Goal: Information Seeking & Learning: Compare options

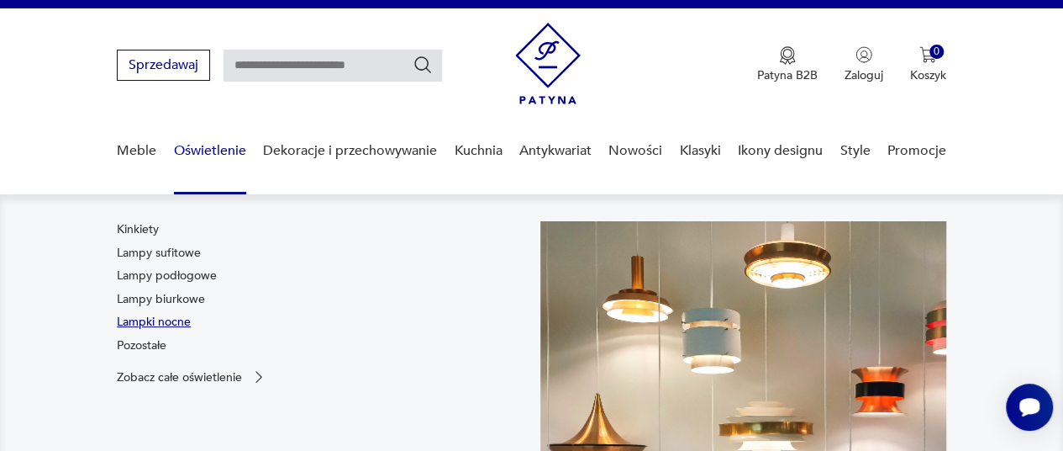
click at [166, 323] on link "Lampki nocne" at bounding box center [154, 322] width 74 height 17
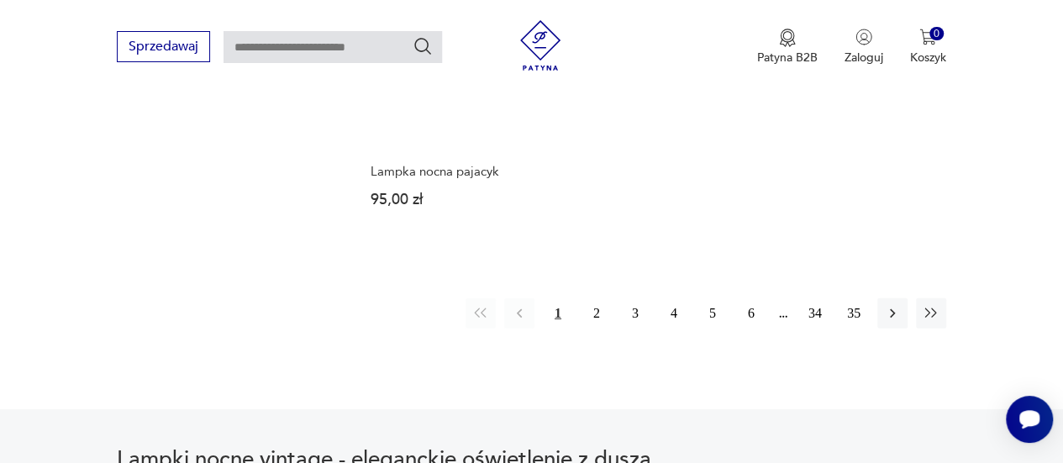
scroll to position [2441, 0]
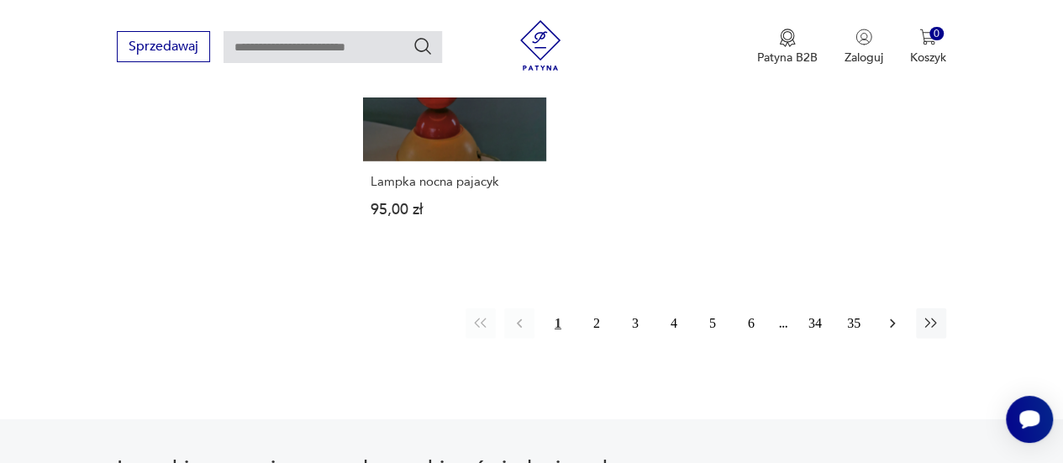
click at [889, 315] on icon "button" at bounding box center [892, 323] width 17 height 17
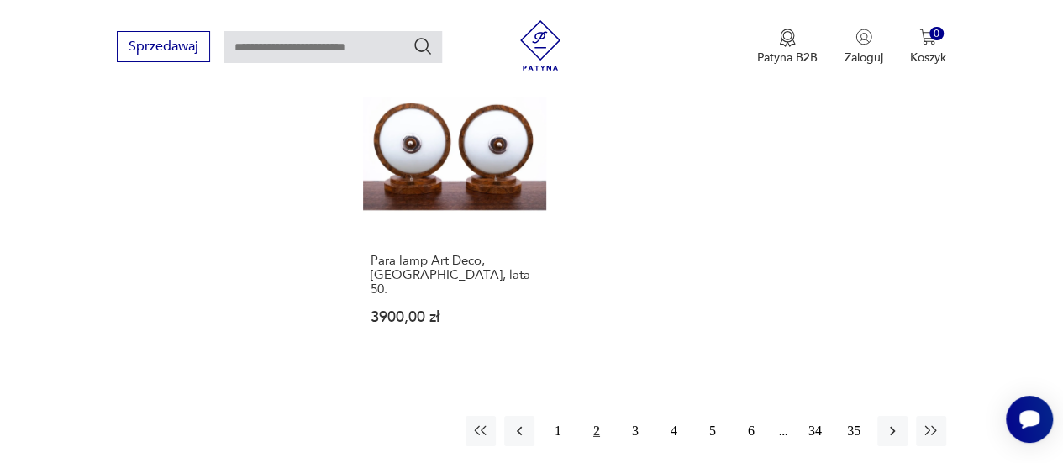
scroll to position [2387, 0]
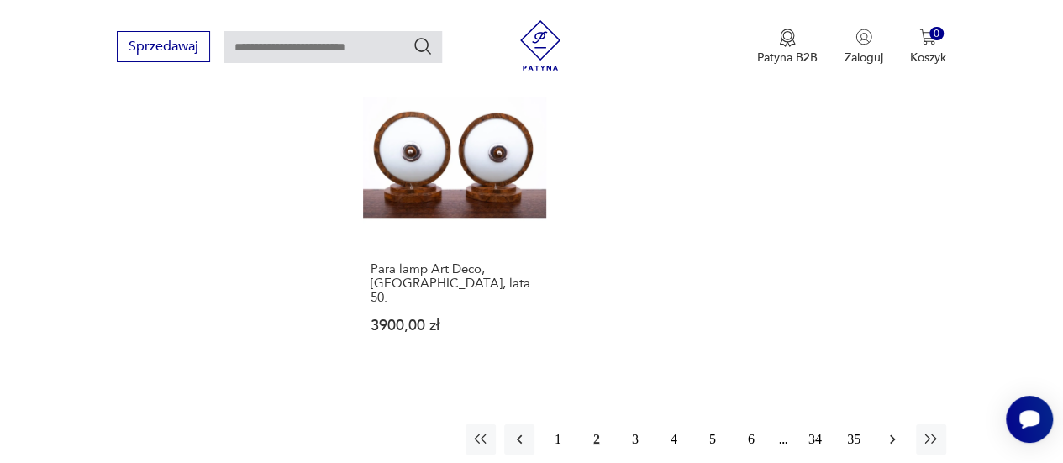
click at [898, 431] on icon "button" at bounding box center [892, 439] width 17 height 17
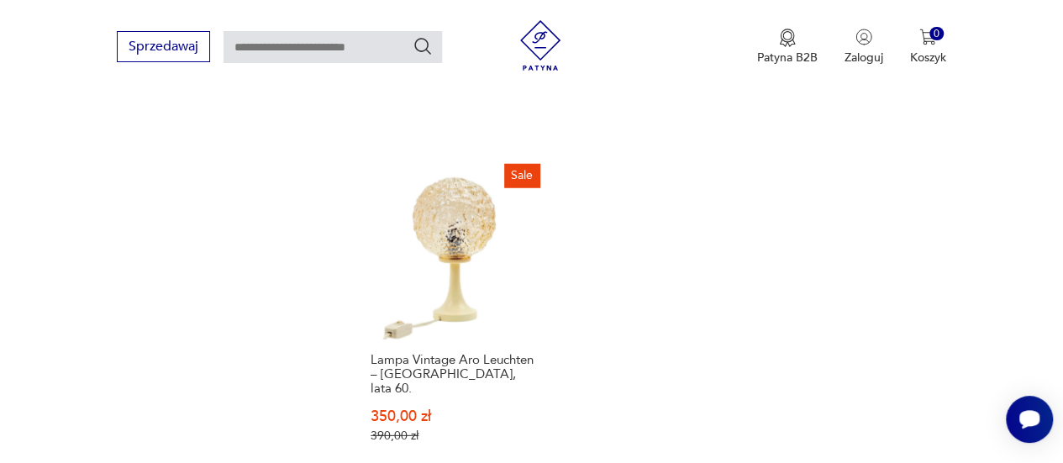
scroll to position [2299, 0]
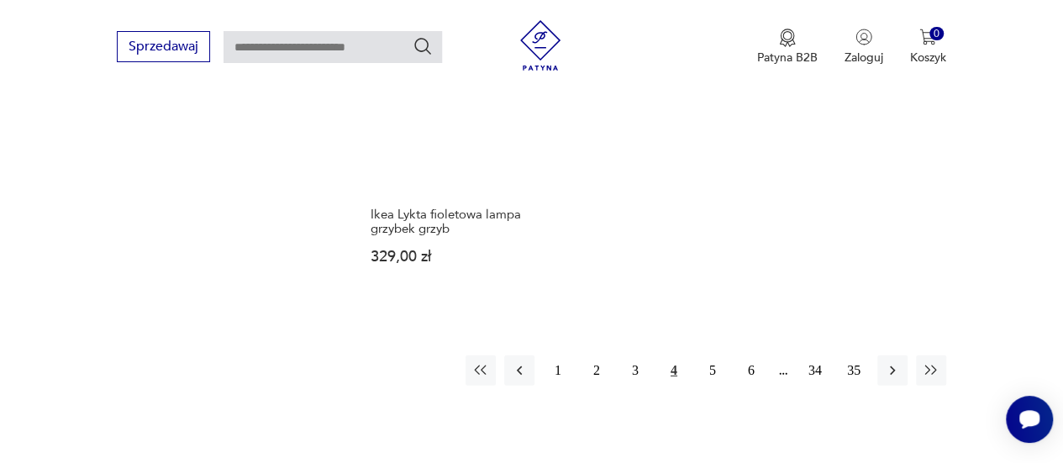
scroll to position [2394, 0]
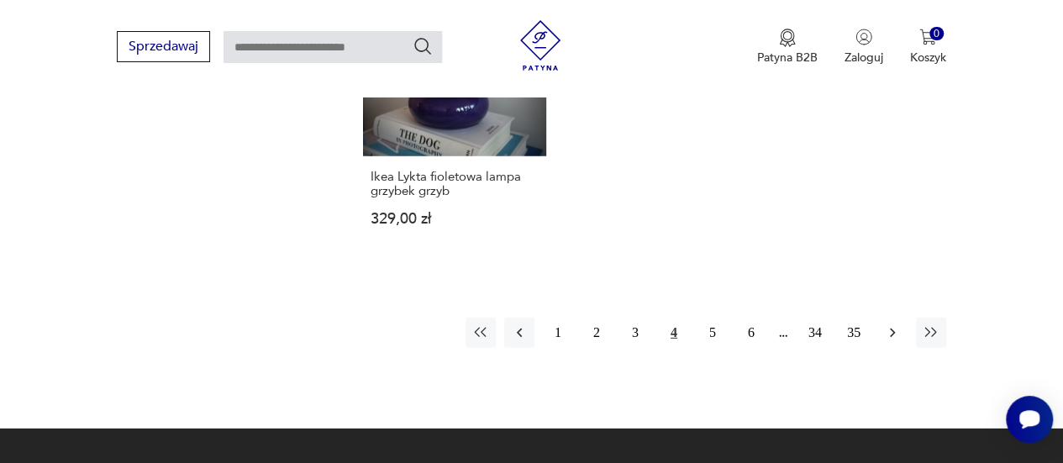
click at [888, 324] on icon "button" at bounding box center [892, 332] width 17 height 17
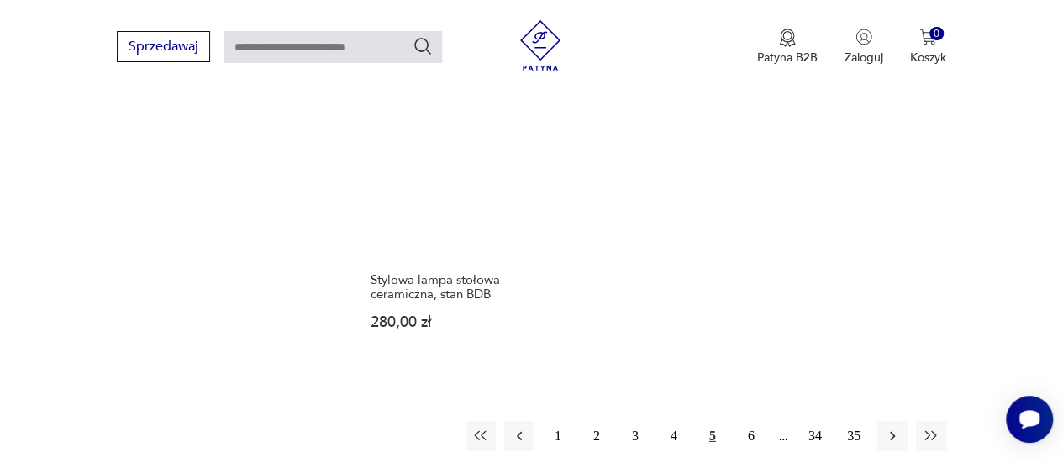
scroll to position [2394, 0]
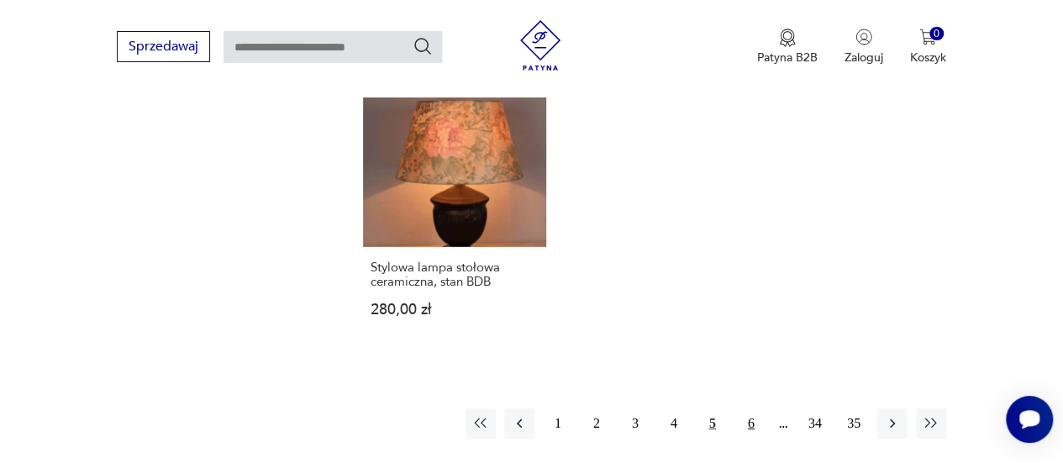
click at [750, 409] on button "6" at bounding box center [751, 424] width 30 height 30
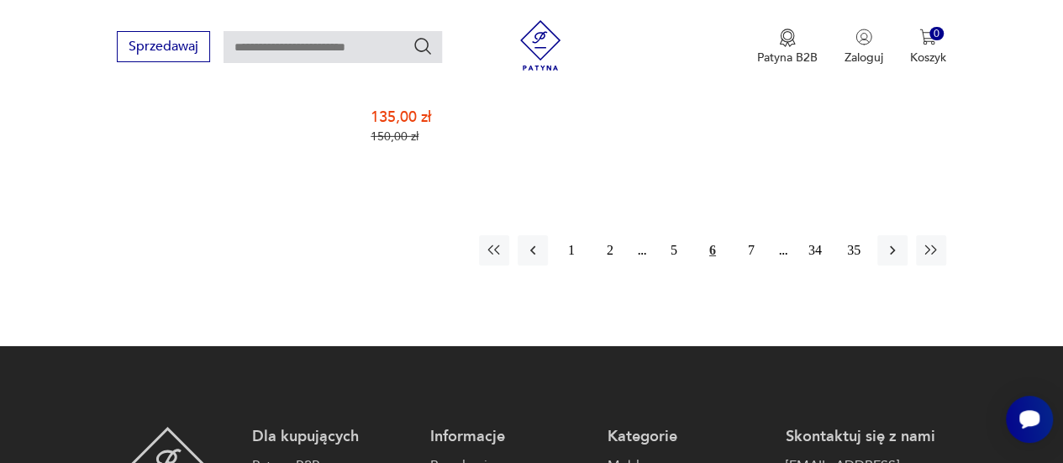
scroll to position [2629, 0]
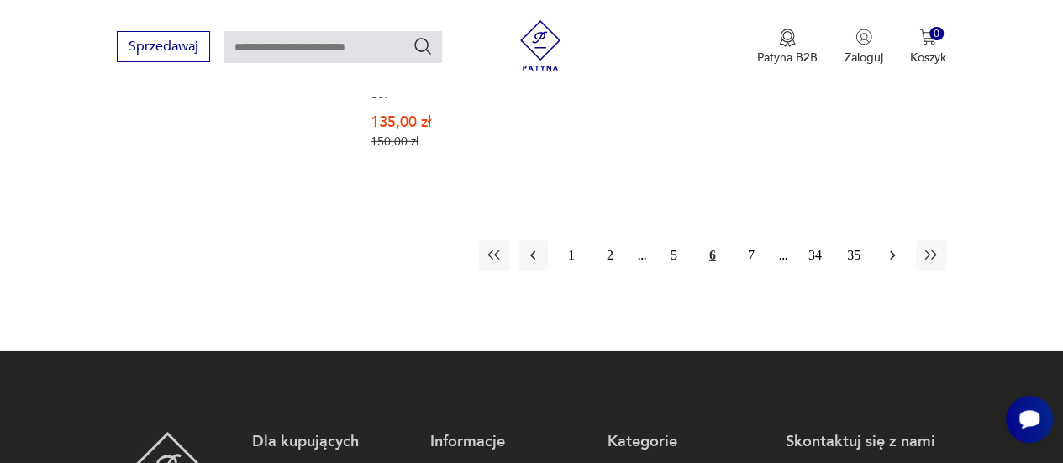
click at [884, 247] on icon "button" at bounding box center [892, 255] width 17 height 17
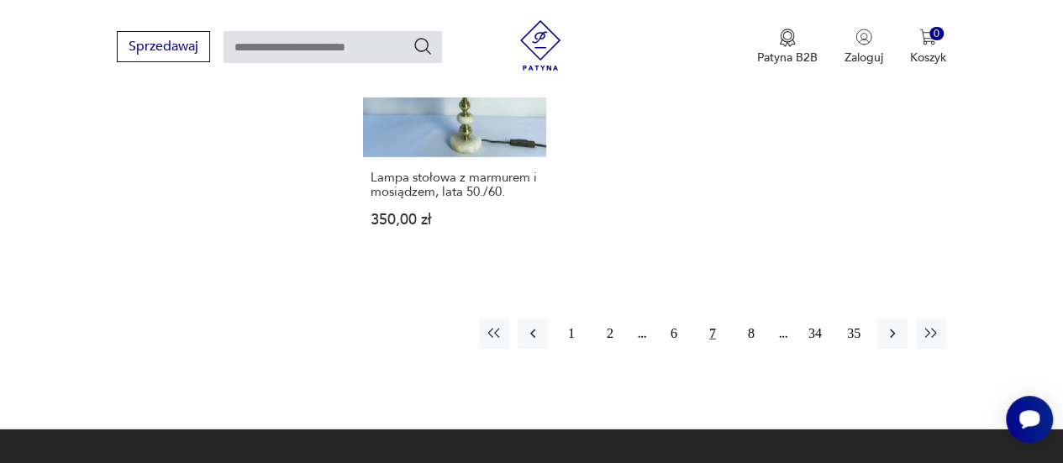
scroll to position [2476, 0]
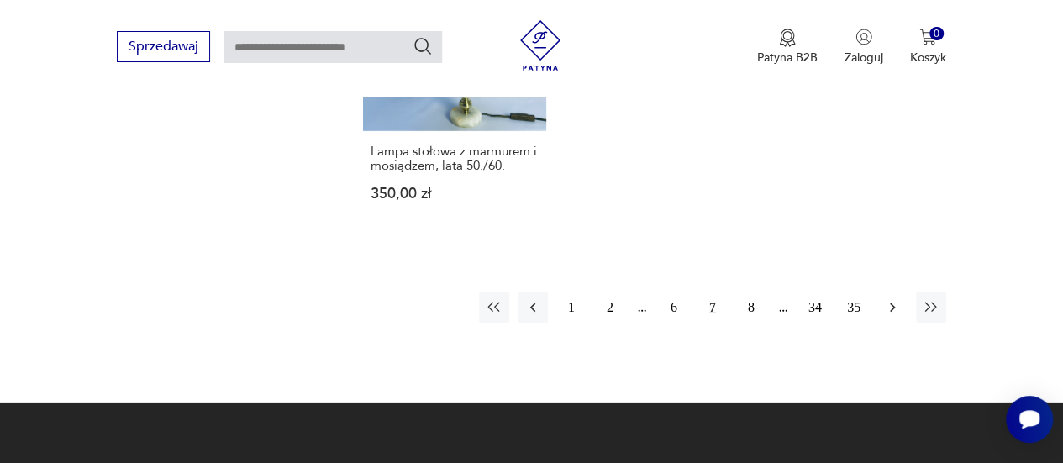
click at [898, 293] on button "button" at bounding box center [893, 308] width 30 height 30
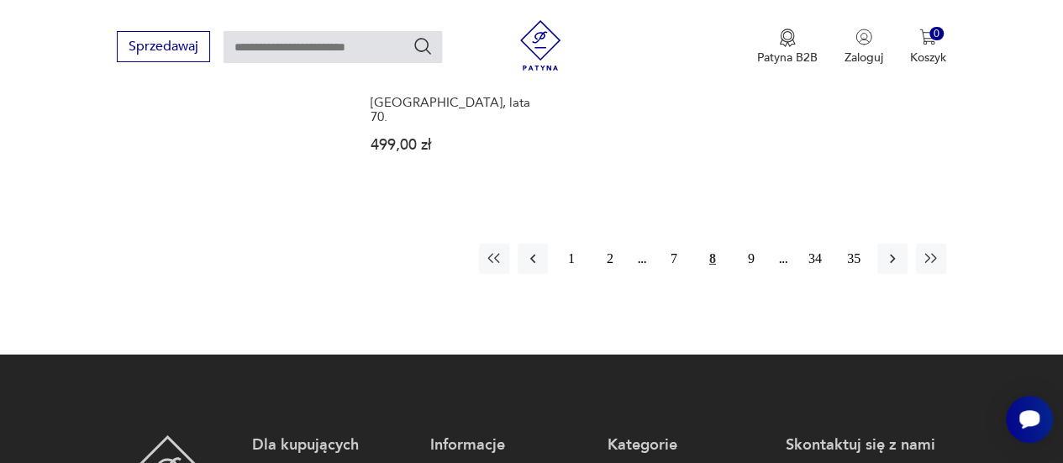
scroll to position [2560, 0]
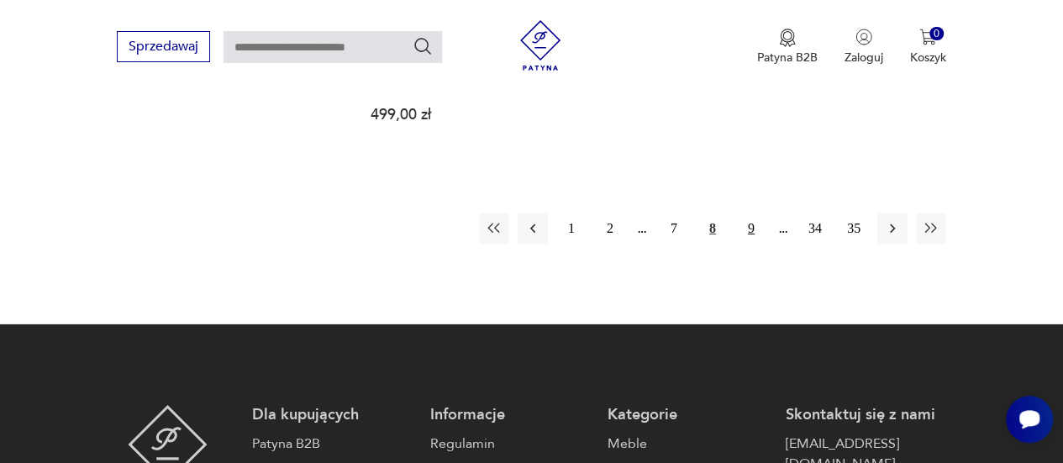
click at [748, 214] on button "9" at bounding box center [751, 229] width 30 height 30
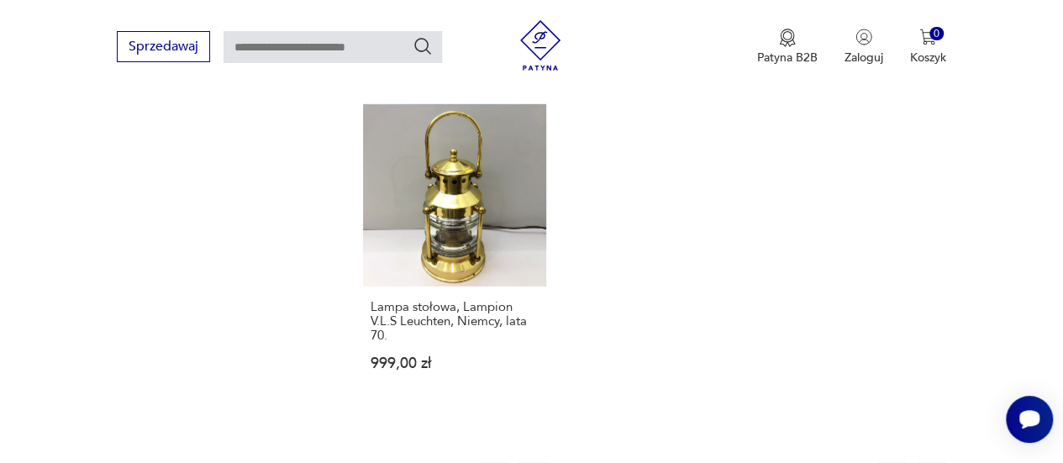
scroll to position [2483, 0]
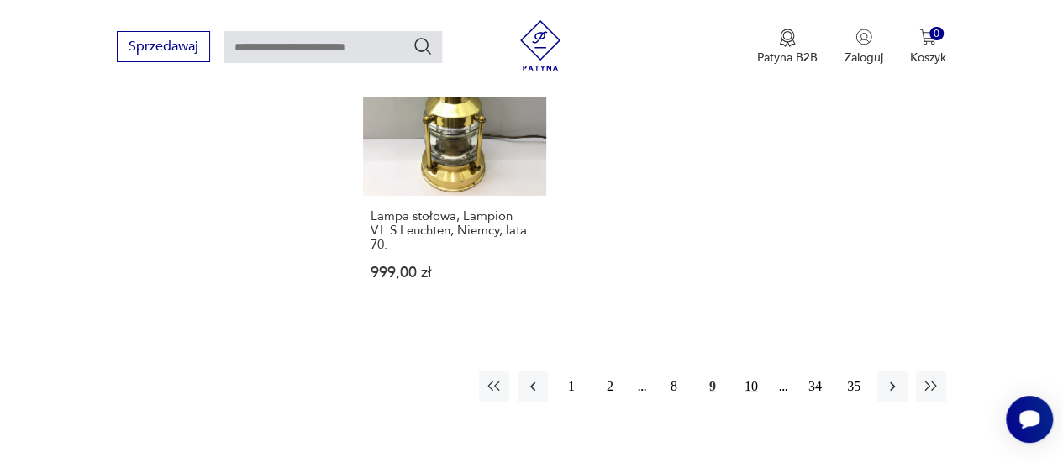
click at [751, 372] on button "10" at bounding box center [751, 387] width 30 height 30
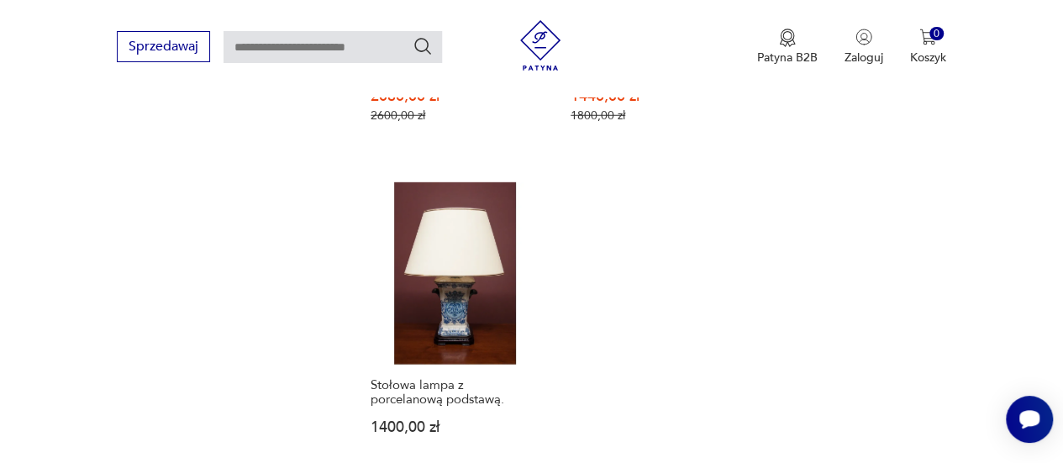
scroll to position [2365, 0]
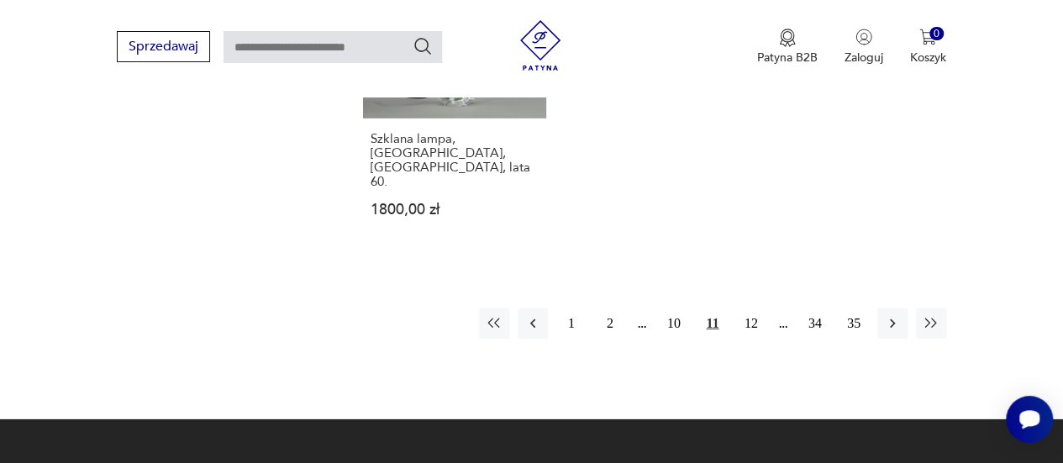
scroll to position [2461, 0]
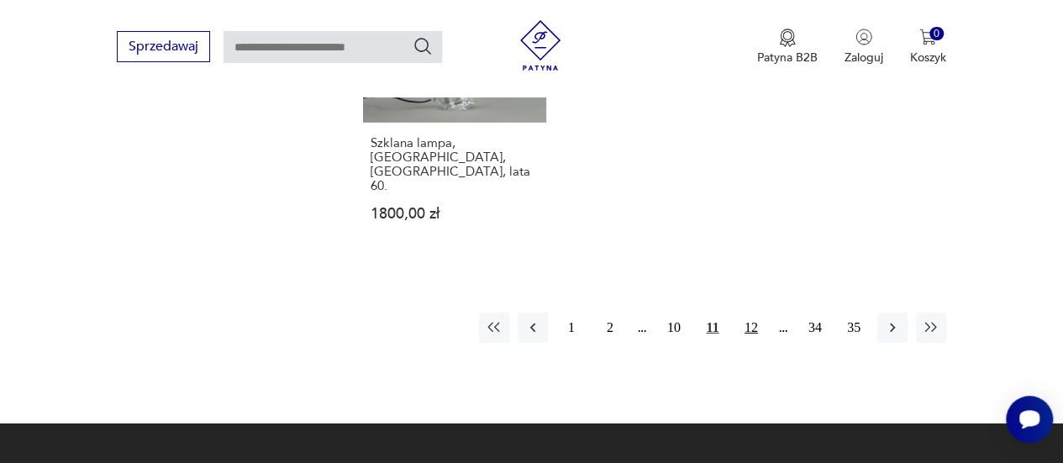
click at [750, 313] on button "12" at bounding box center [751, 328] width 30 height 30
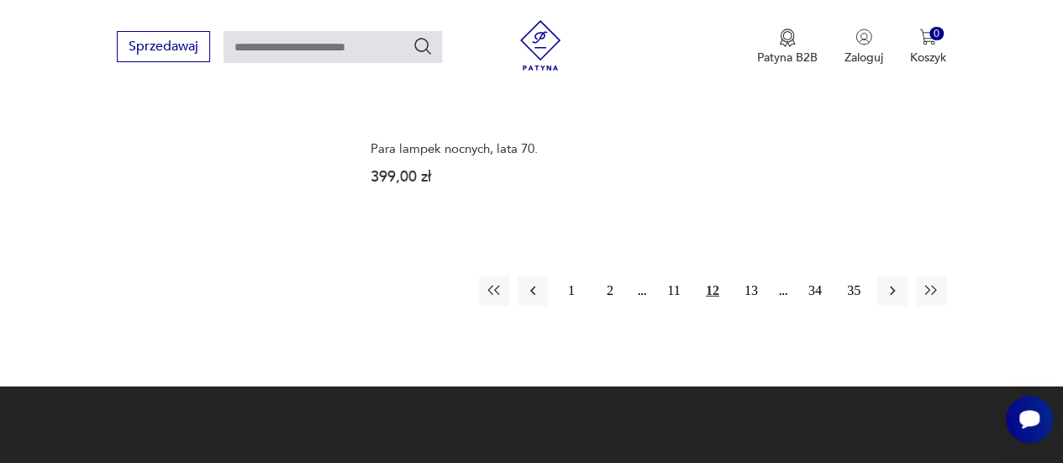
scroll to position [2539, 0]
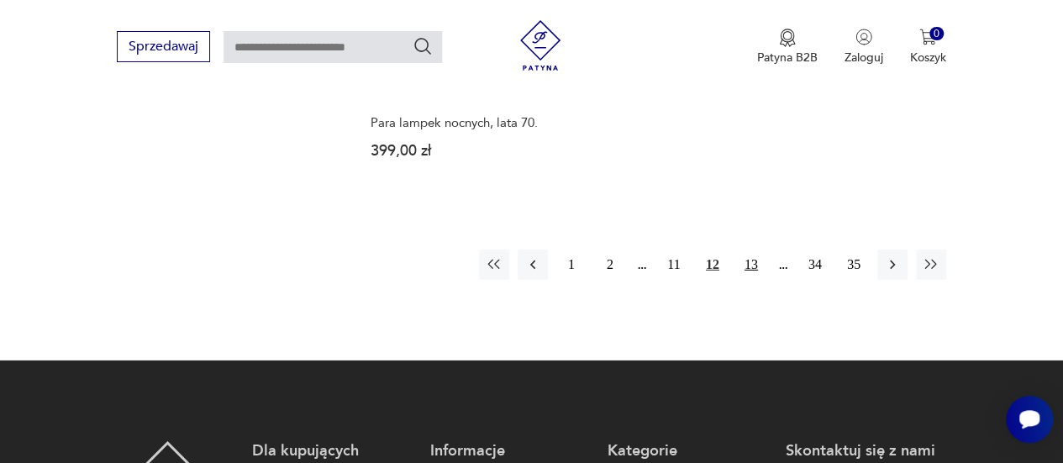
click at [748, 250] on button "13" at bounding box center [751, 265] width 30 height 30
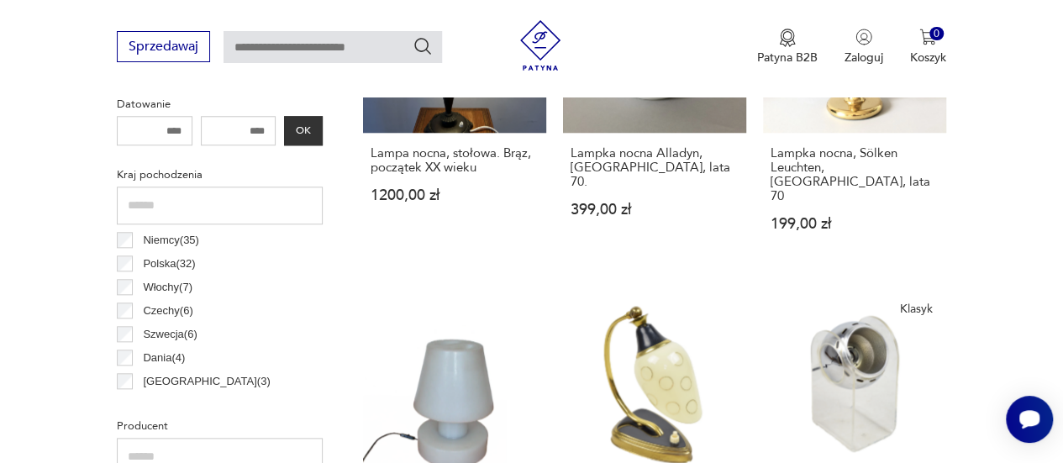
scroll to position [402, 0]
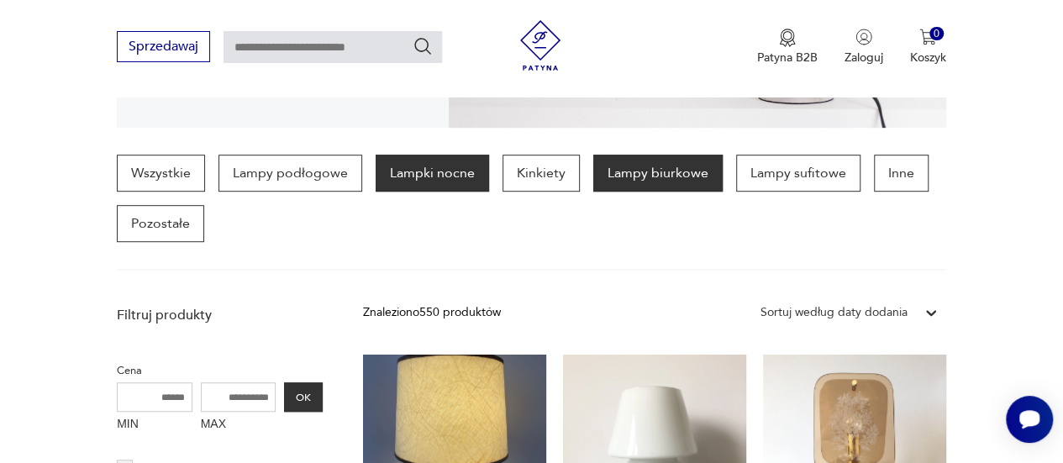
click at [638, 181] on p "Lampy biurkowe" at bounding box center [657, 173] width 129 height 37
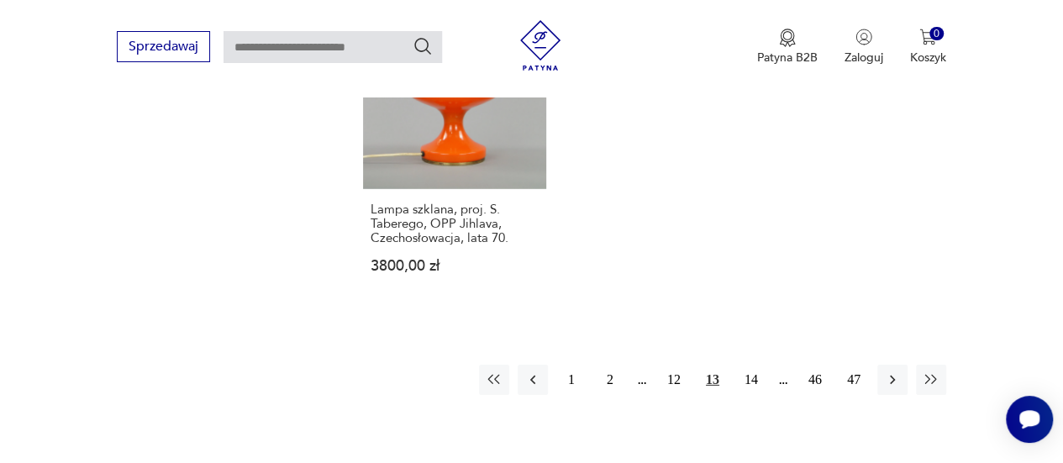
scroll to position [2423, 0]
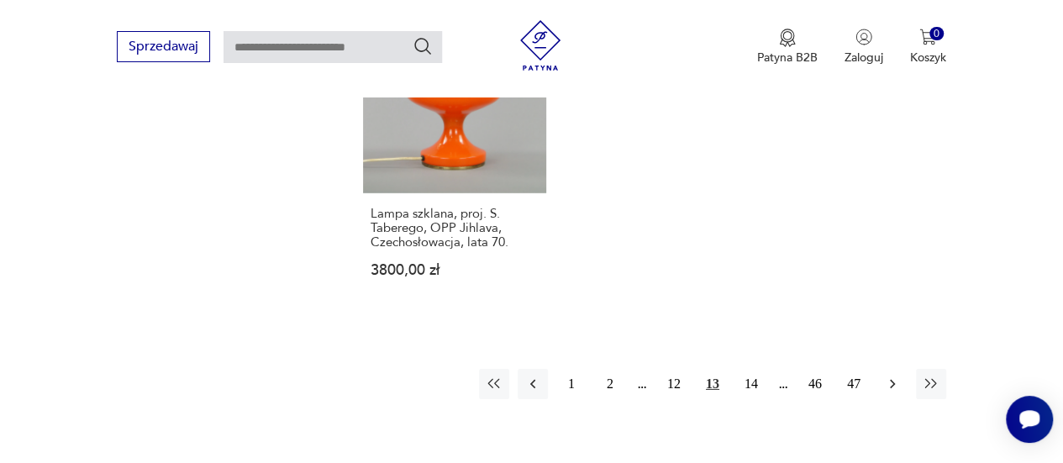
click at [888, 376] on icon "button" at bounding box center [892, 384] width 17 height 17
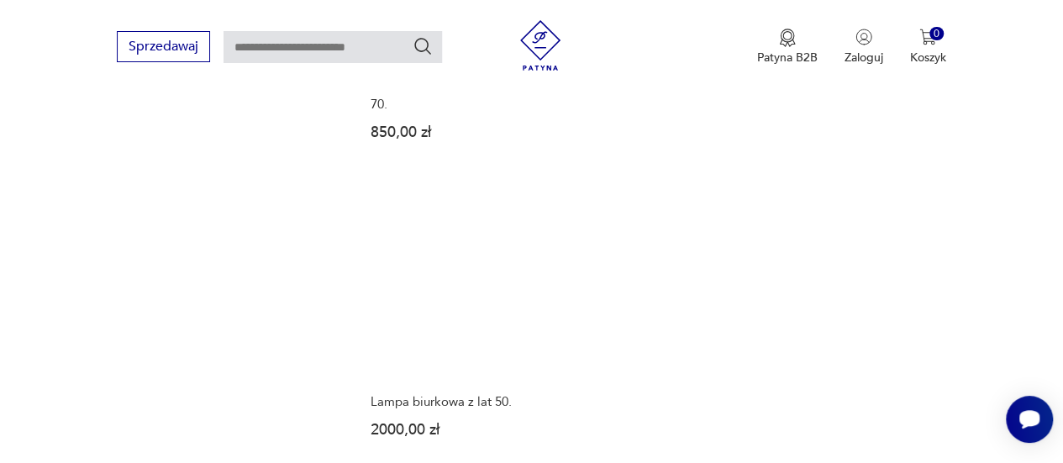
scroll to position [2318, 0]
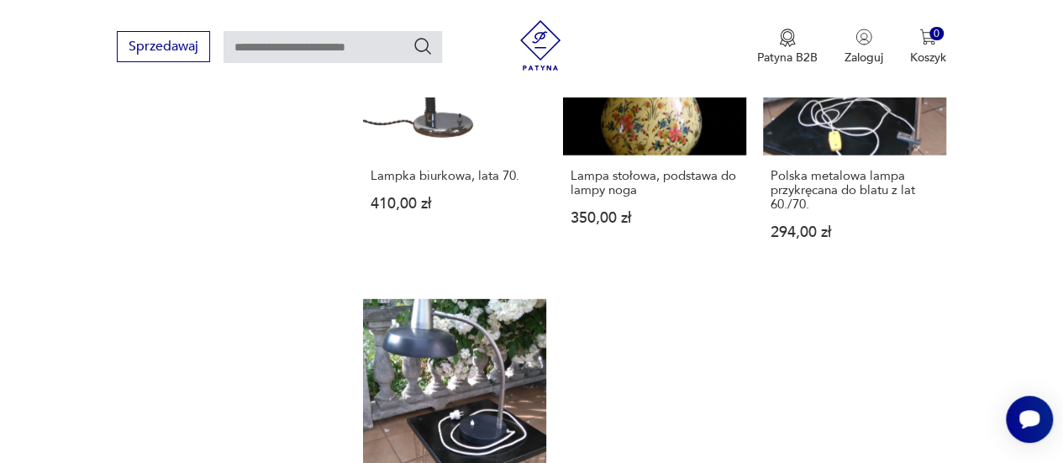
scroll to position [2117, 0]
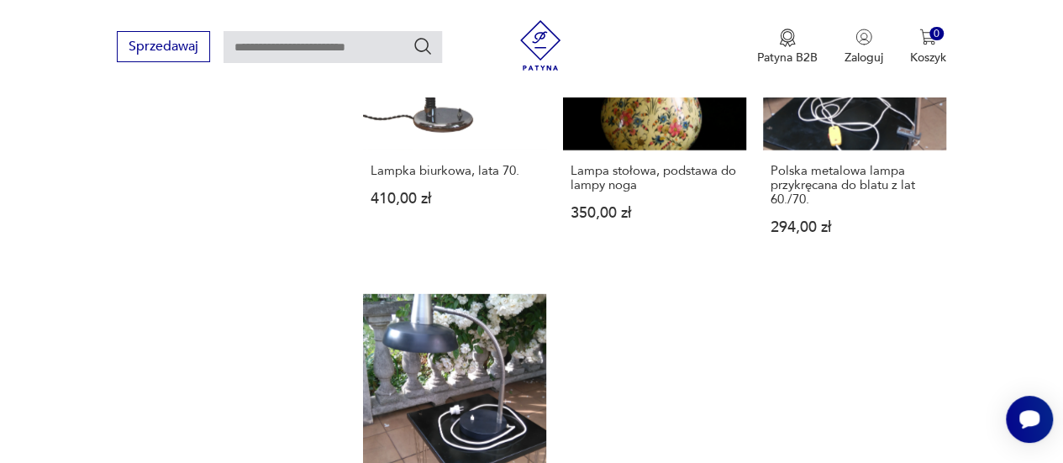
click at [285, 55] on input "text" at bounding box center [333, 47] width 219 height 32
type input "**********"
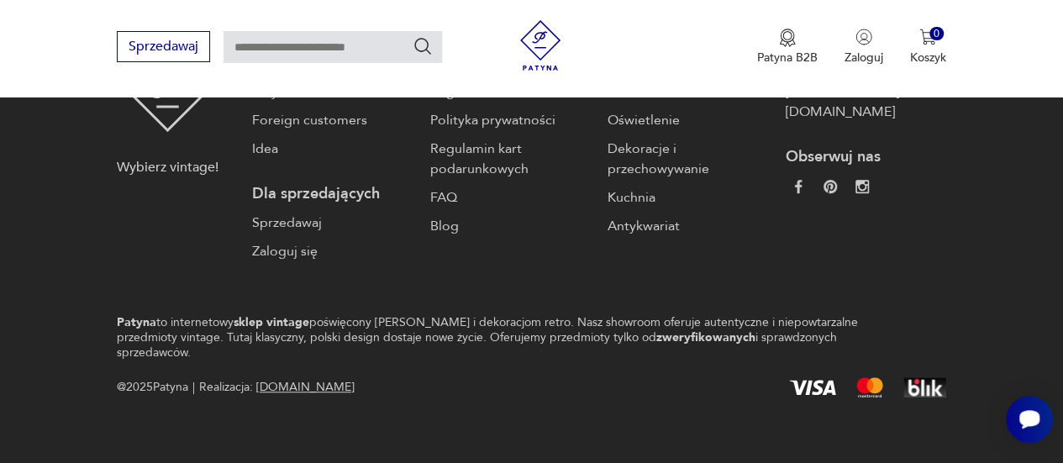
type input "**********"
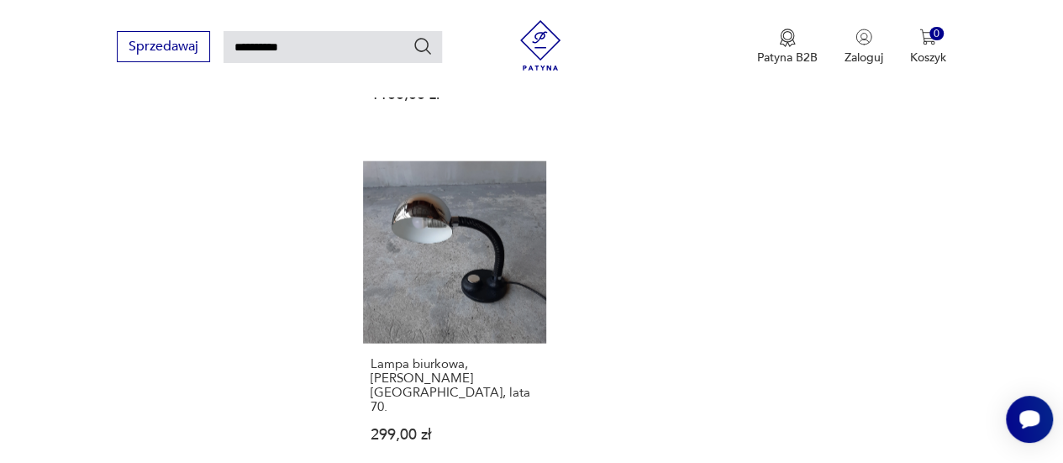
scroll to position [1980, 0]
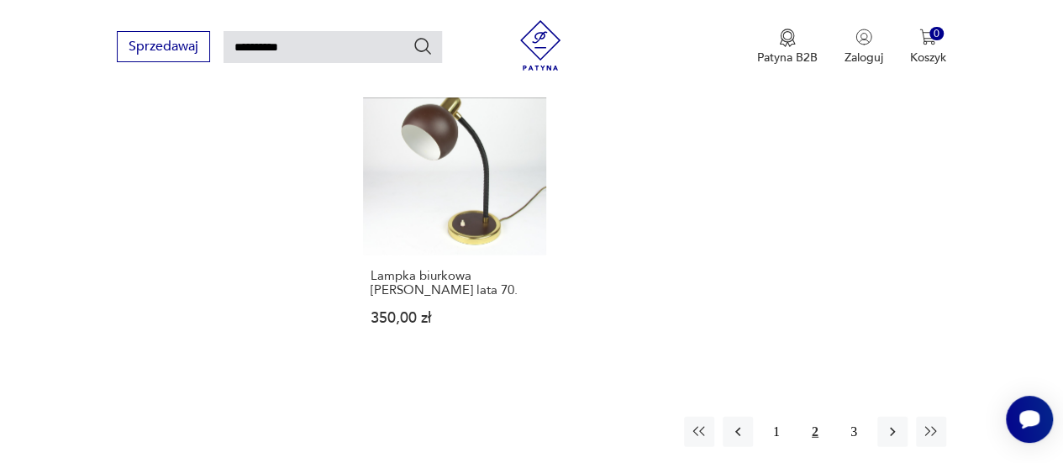
scroll to position [298, 0]
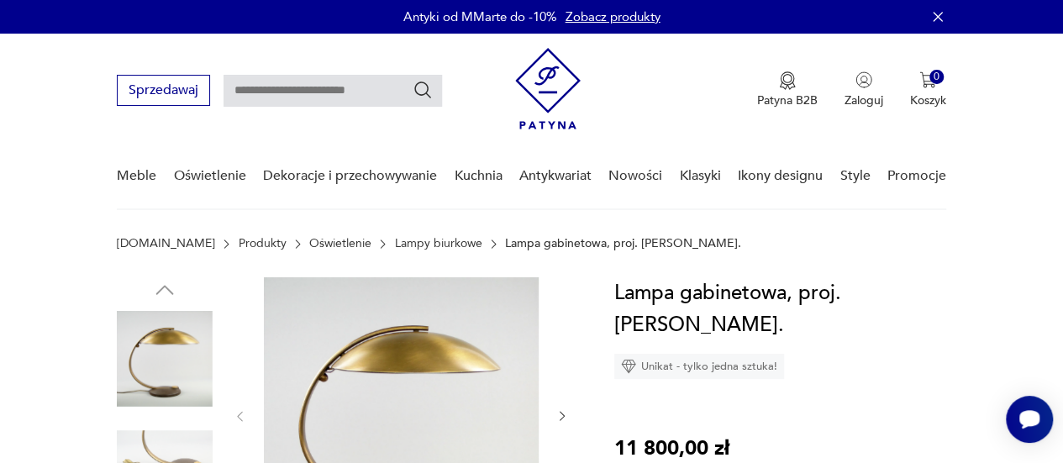
click at [1057, 38] on nav "Sprzedawaj Patyna B2B Zaloguj 0 Koszyk Twój koszyk ( 0 ) Brak produktów w koszy…" at bounding box center [531, 122] width 1063 height 177
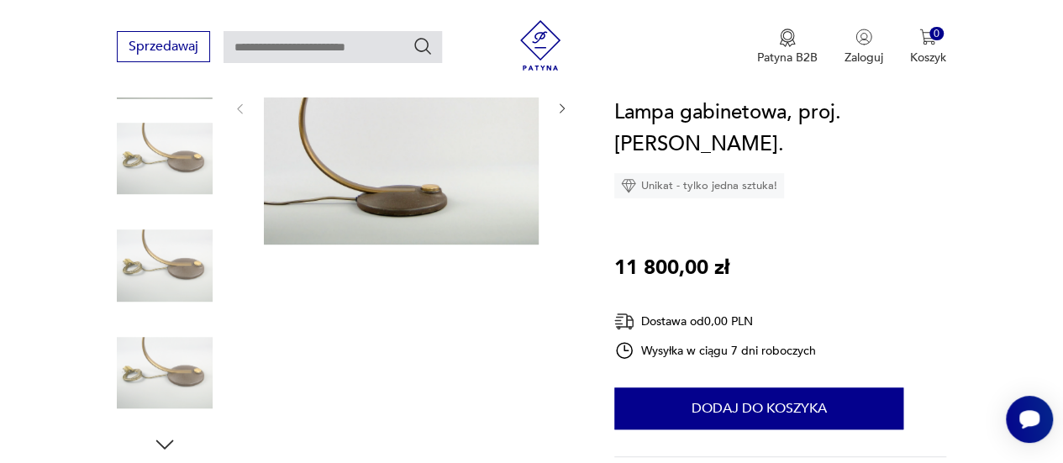
click at [163, 266] on img at bounding box center [165, 266] width 96 height 96
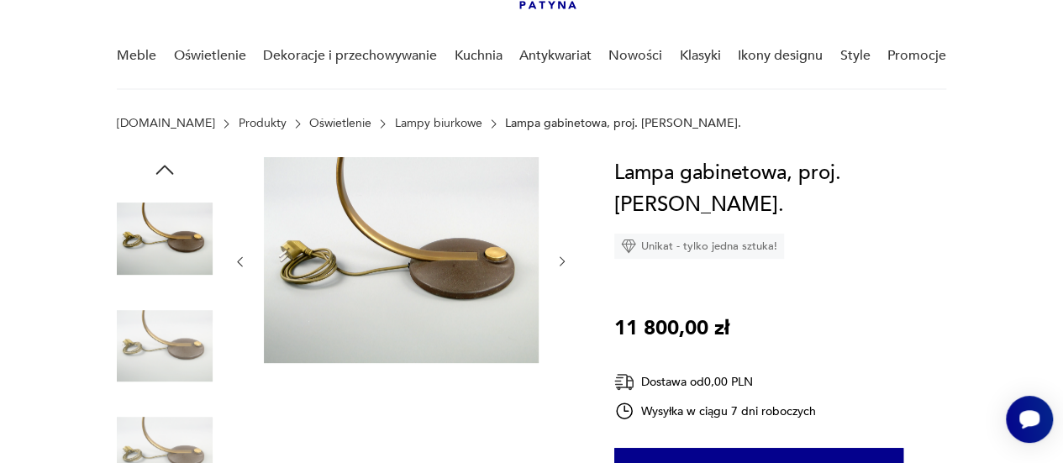
scroll to position [129, 0]
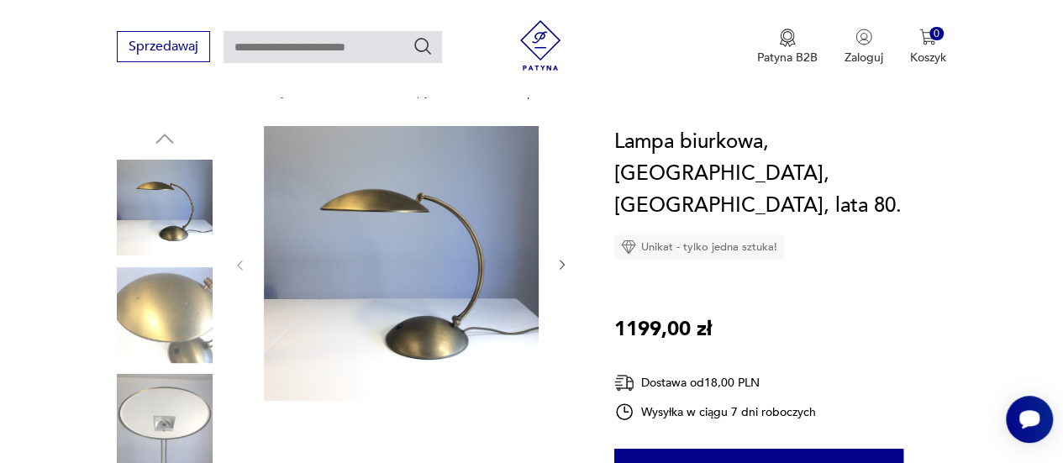
scroll to position [239, 0]
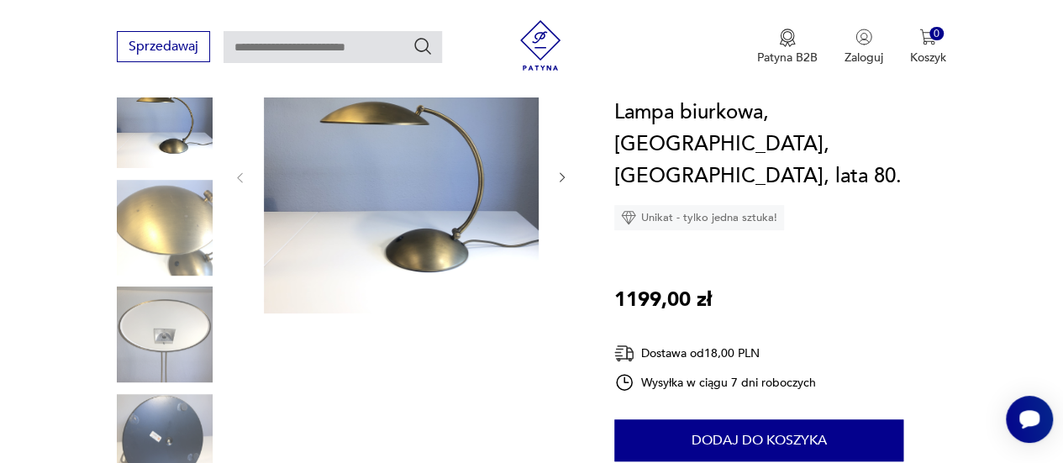
click at [562, 177] on icon "button" at bounding box center [562, 177] width 13 height 13
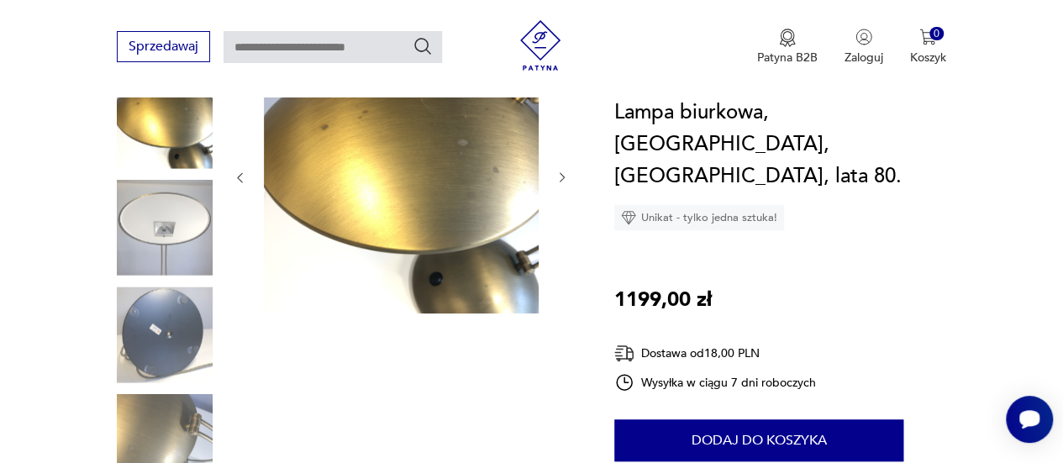
click at [562, 177] on icon "button" at bounding box center [562, 177] width 13 height 13
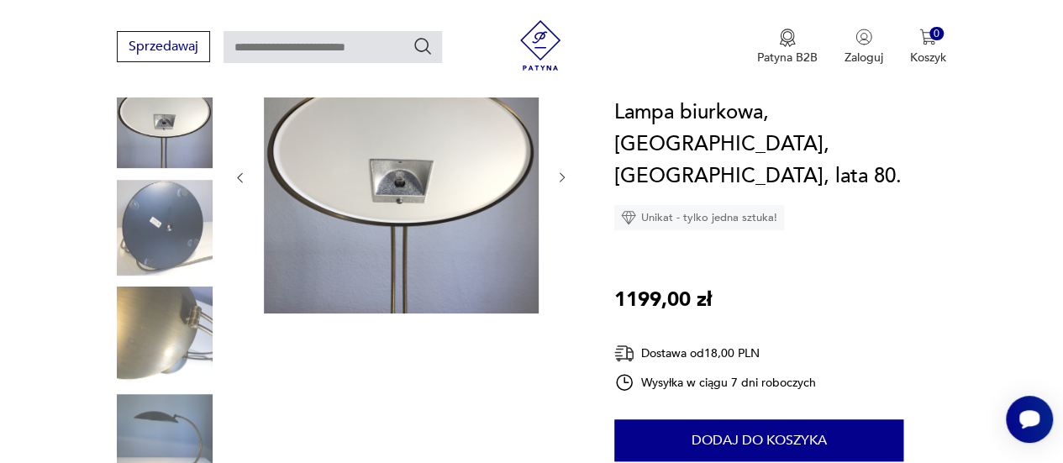
click at [562, 177] on icon "button" at bounding box center [562, 177] width 13 height 13
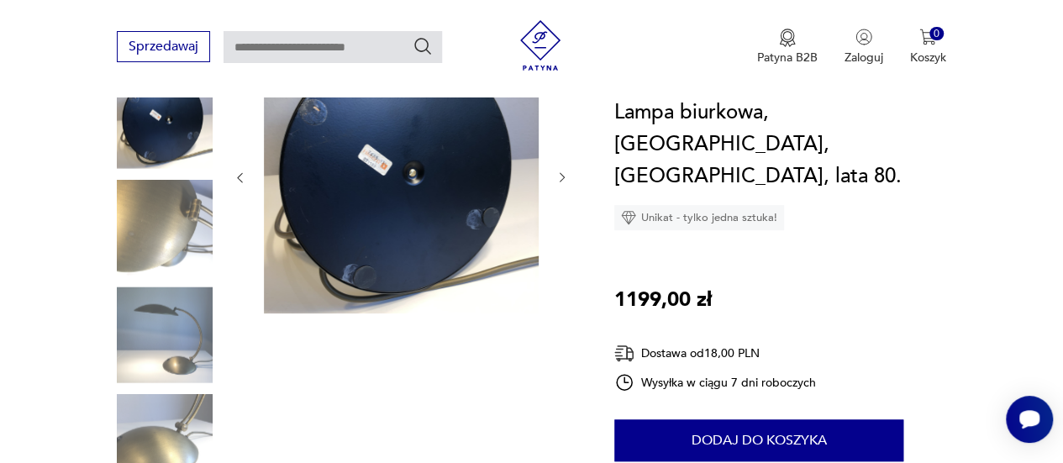
click at [562, 177] on icon "button" at bounding box center [562, 177] width 13 height 13
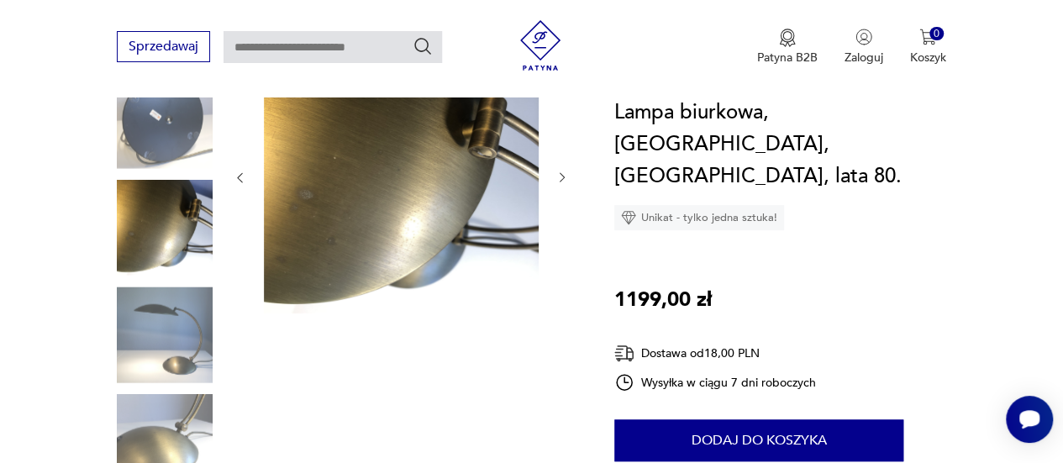
click at [562, 177] on icon "button" at bounding box center [562, 177] width 13 height 13
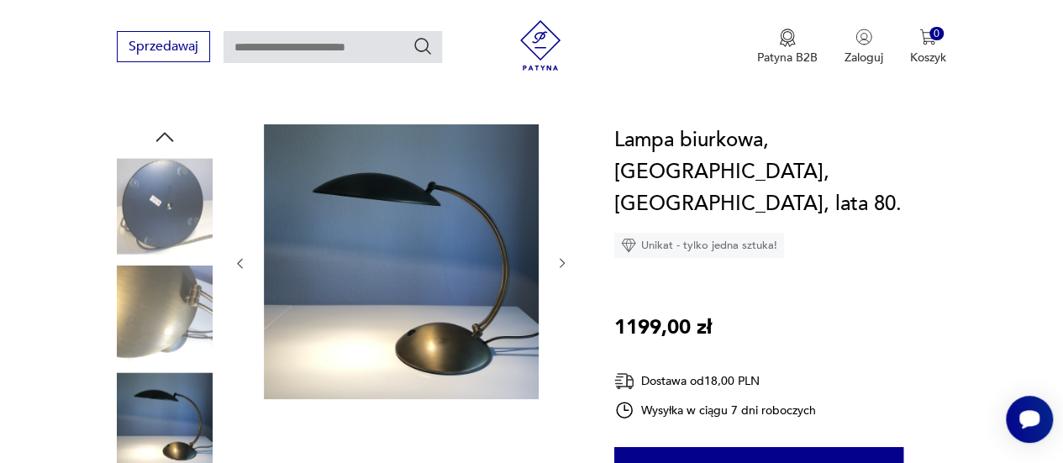
scroll to position [158, 0]
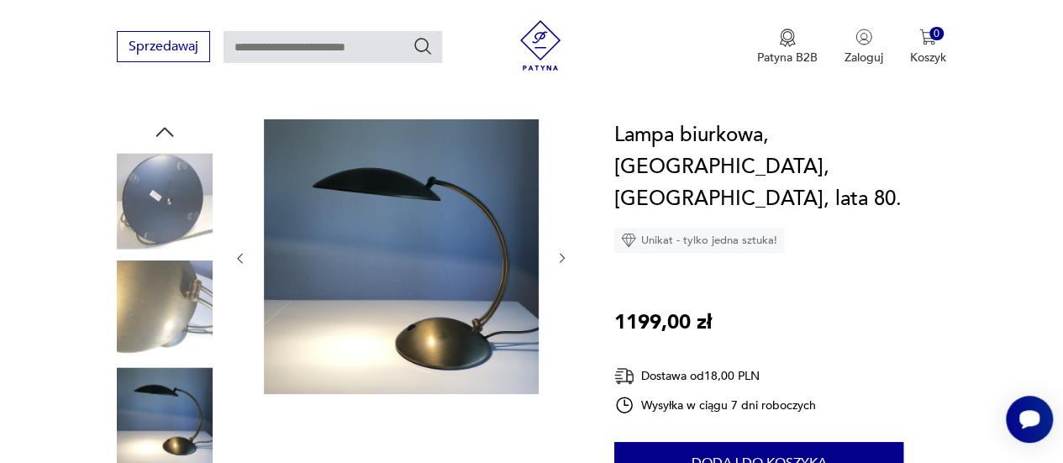
click at [162, 310] on img at bounding box center [165, 309] width 96 height 96
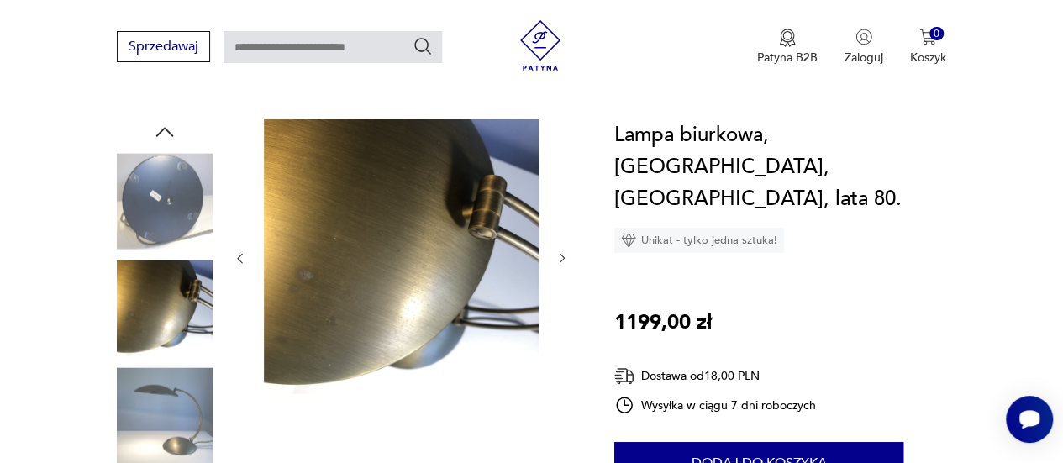
click at [151, 424] on img at bounding box center [165, 415] width 96 height 96
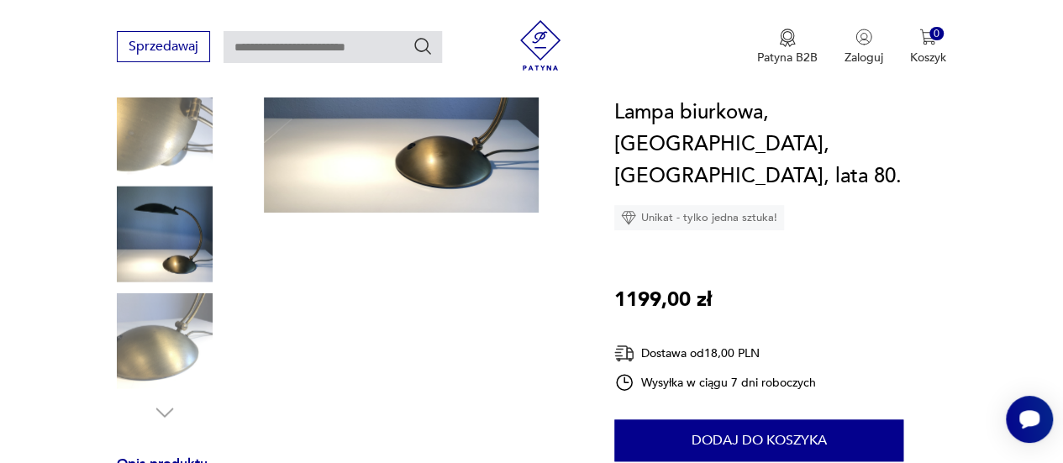
scroll to position [335, 0]
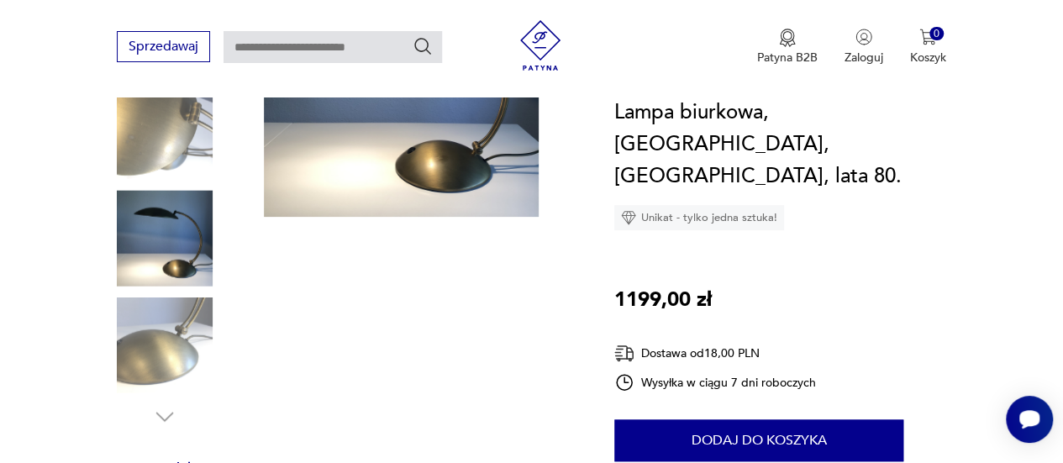
click at [131, 356] on img at bounding box center [165, 346] width 96 height 96
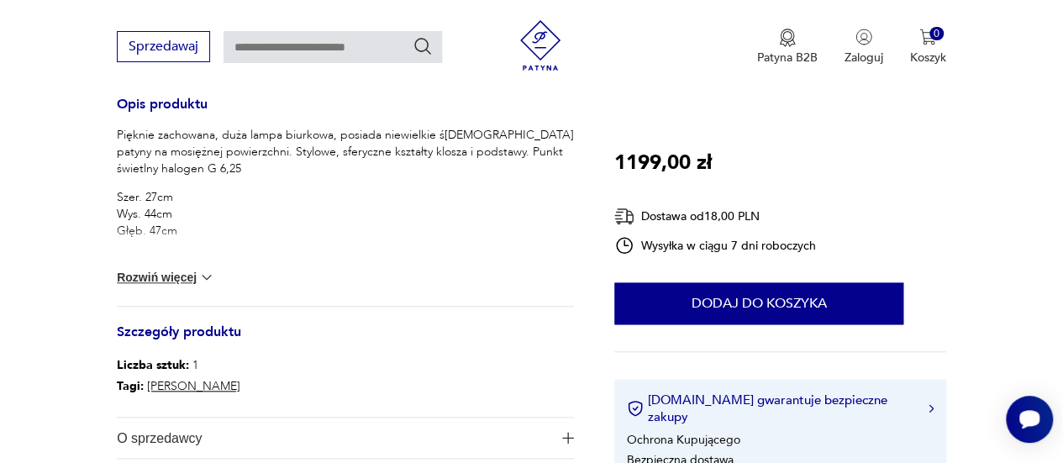
scroll to position [709, 0]
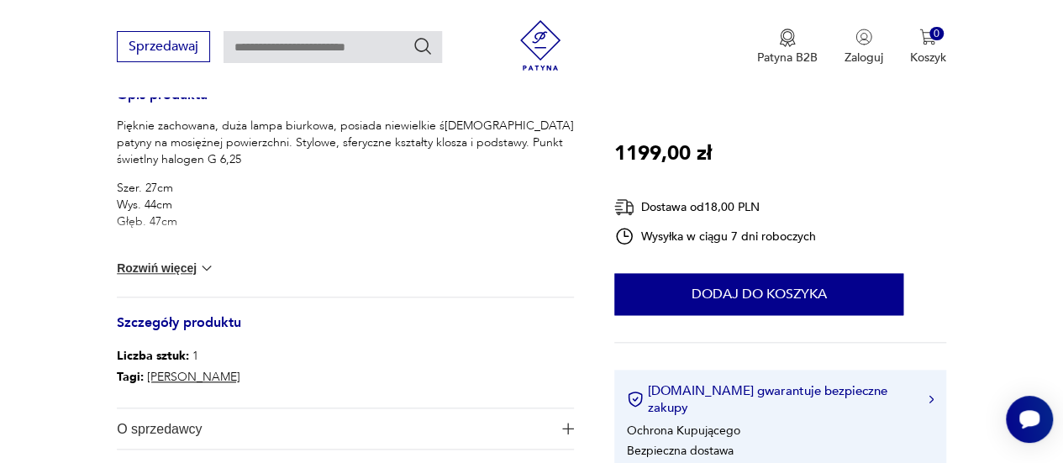
click at [177, 266] on button "Rozwiń więcej" at bounding box center [166, 268] width 98 height 17
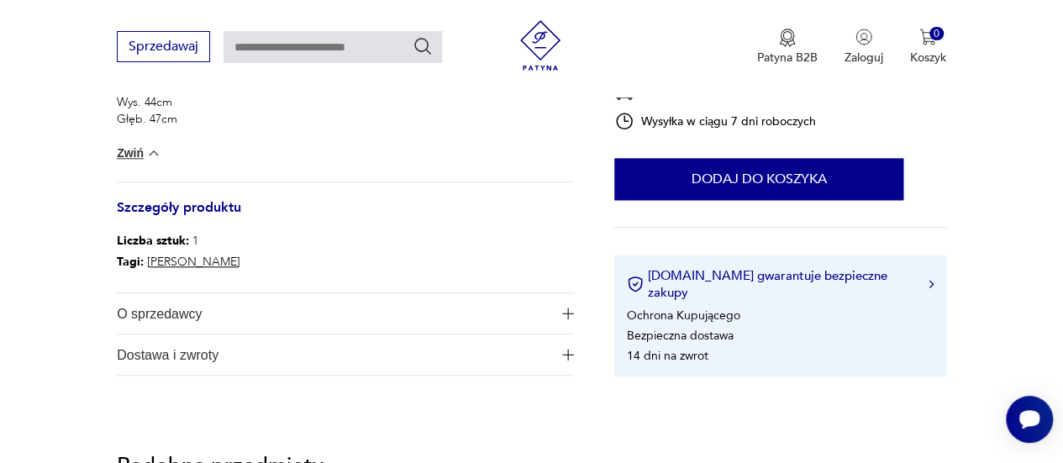
scroll to position [815, 0]
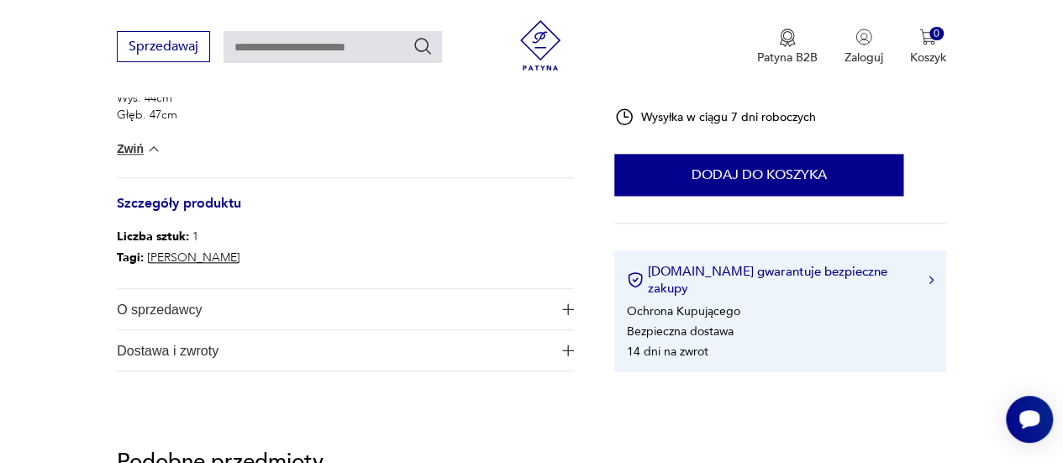
click at [570, 308] on img "button" at bounding box center [568, 309] width 12 height 12
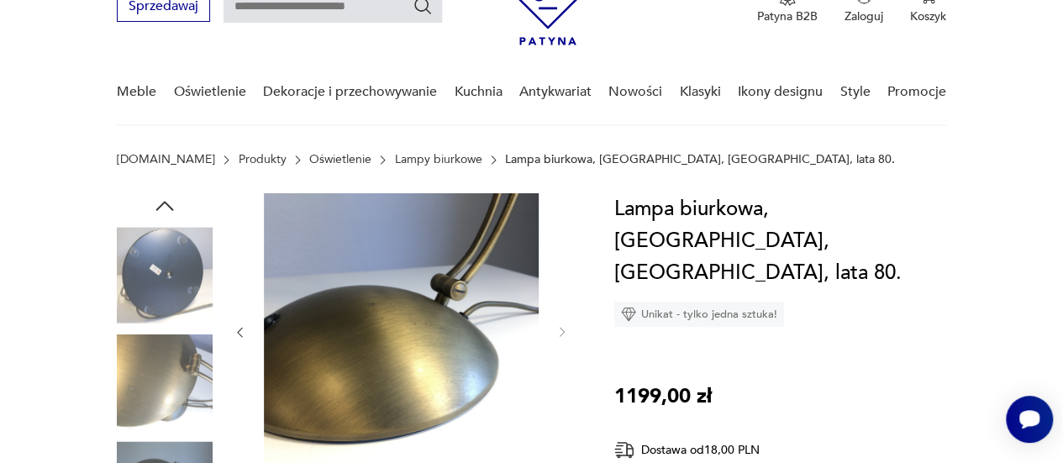
scroll to position [102, 0]
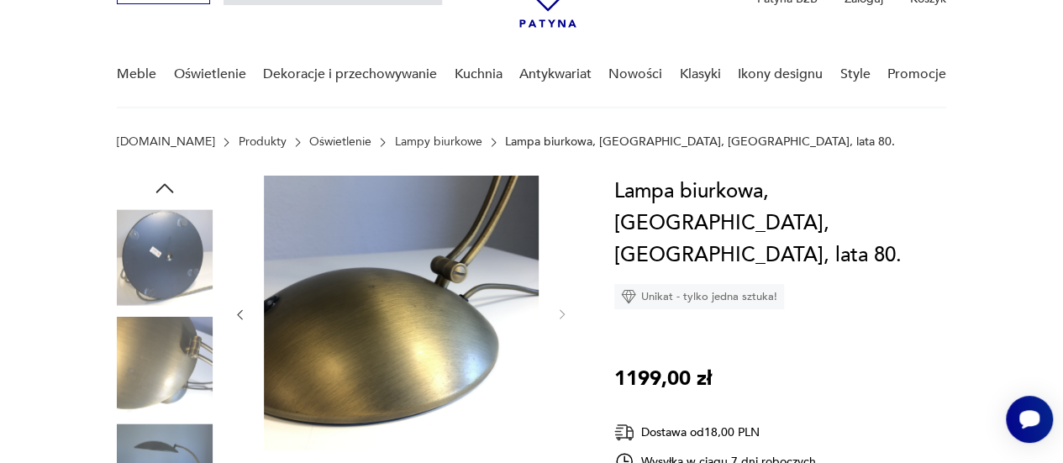
click at [147, 359] on img at bounding box center [165, 365] width 96 height 96
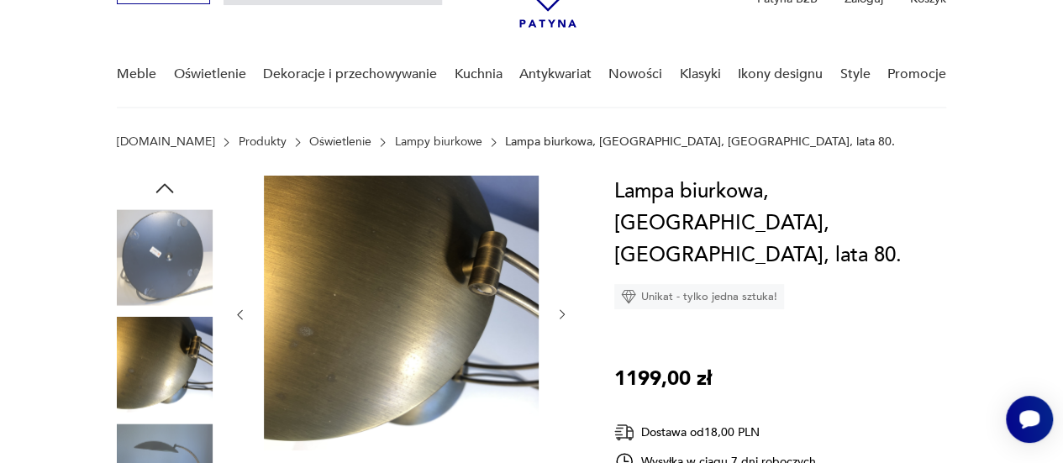
click at [156, 439] on img at bounding box center [165, 472] width 96 height 96
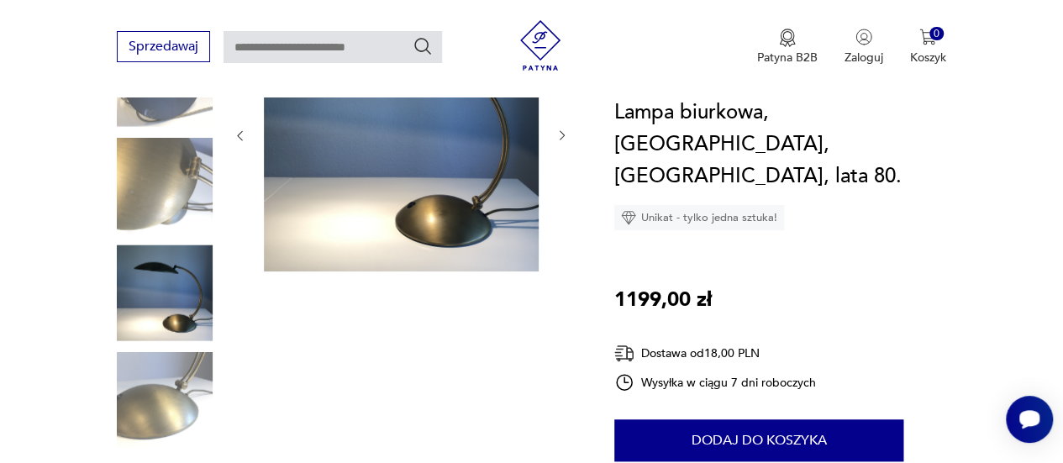
scroll to position [235, 0]
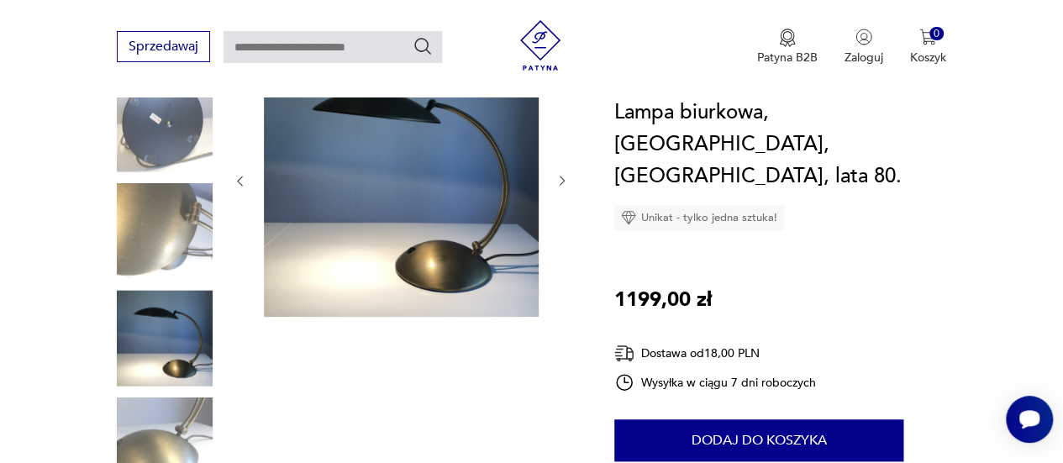
click at [156, 145] on img at bounding box center [165, 124] width 96 height 96
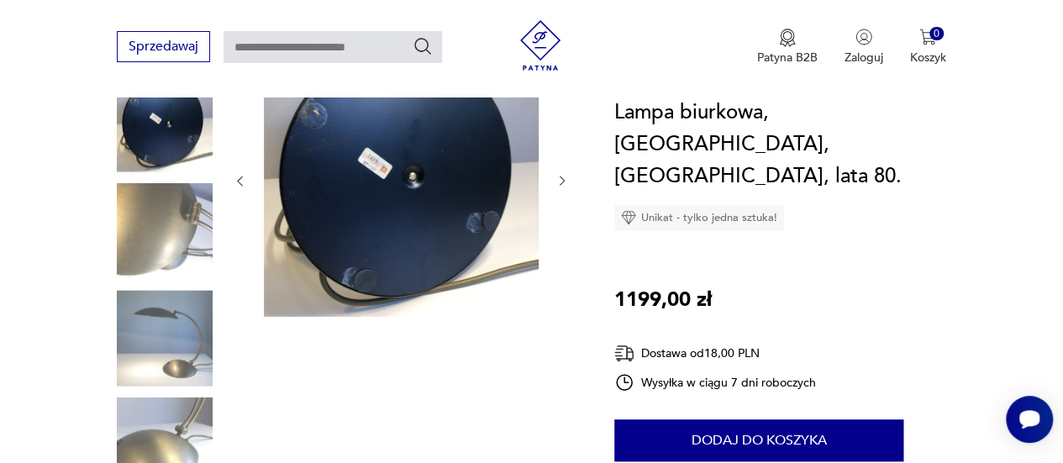
click at [391, 179] on img at bounding box center [401, 179] width 275 height 275
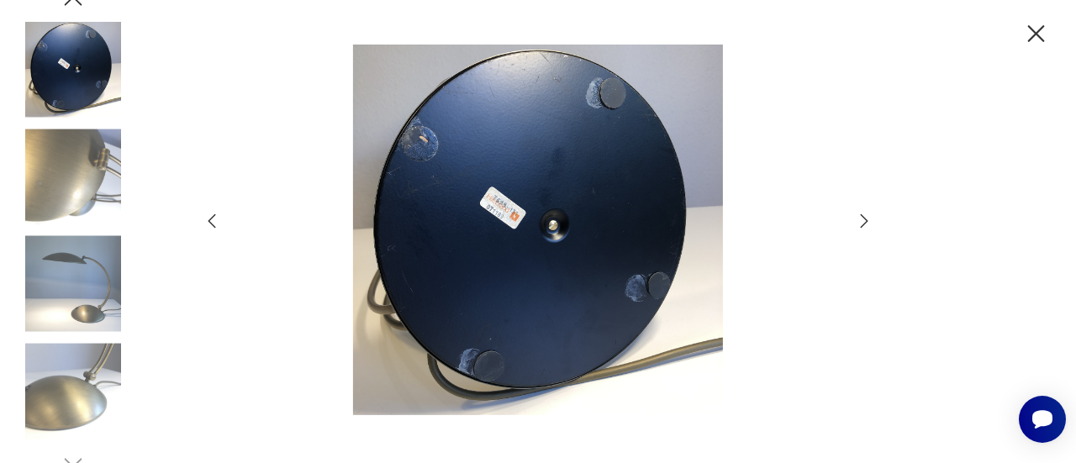
click at [1034, 34] on icon "button" at bounding box center [1036, 33] width 17 height 17
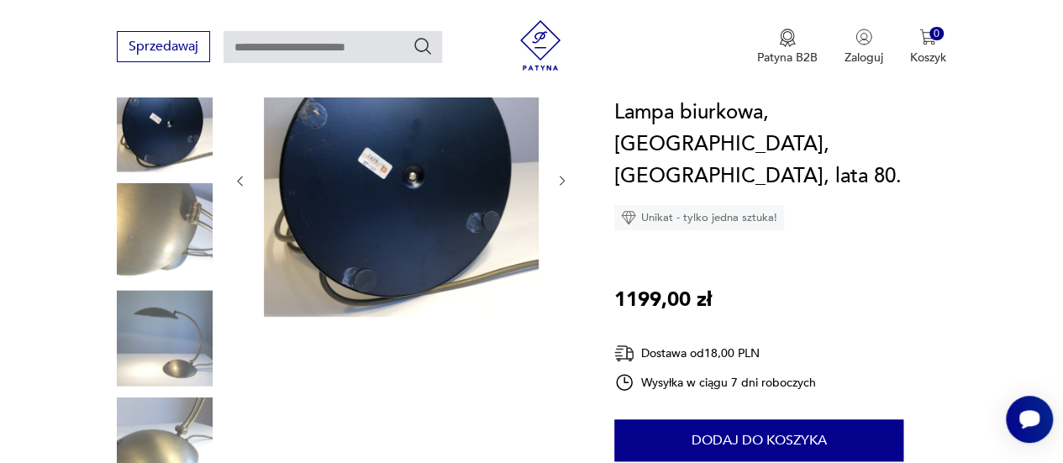
click at [175, 422] on img at bounding box center [165, 446] width 96 height 96
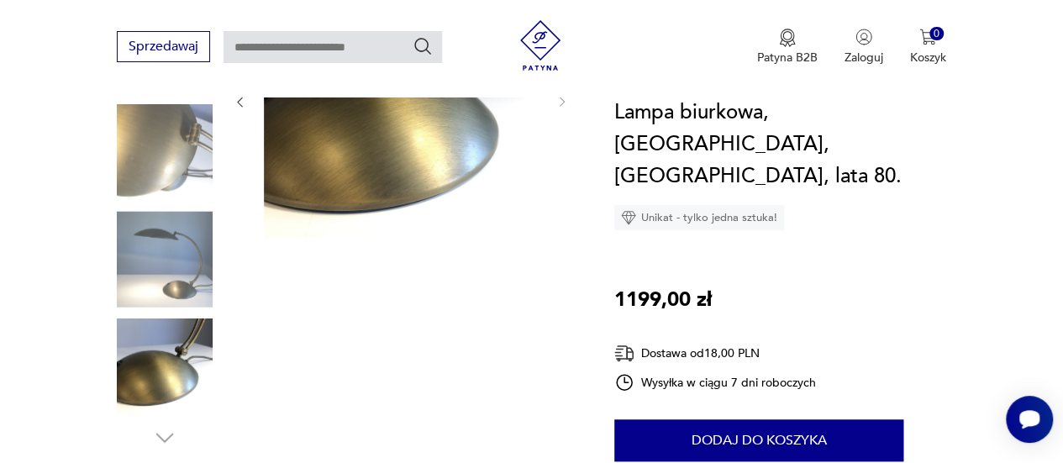
scroll to position [238, 0]
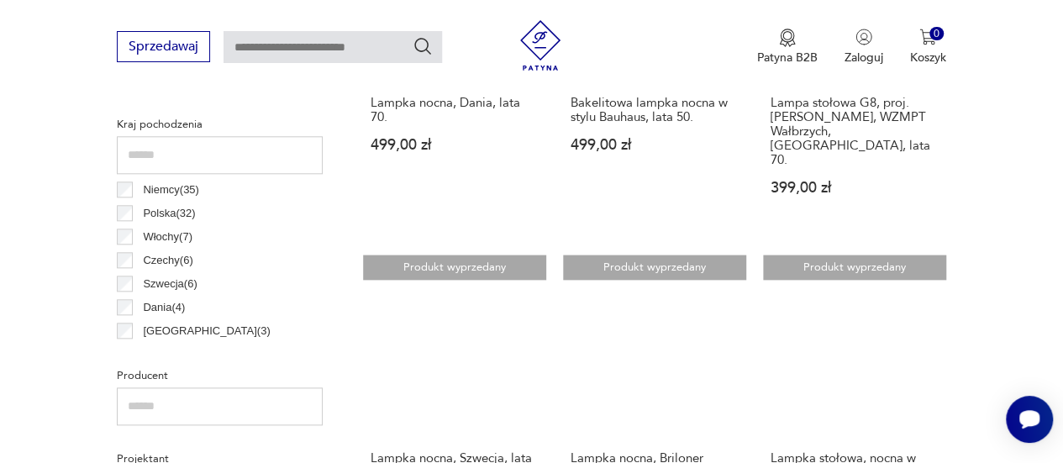
scroll to position [861, 0]
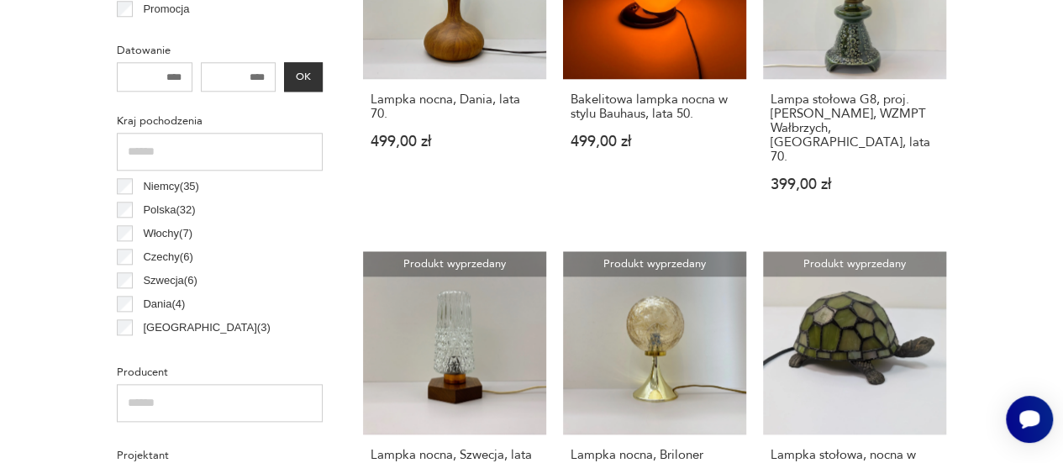
scroll to position [25, 0]
